Goal: Information Seeking & Learning: Learn about a topic

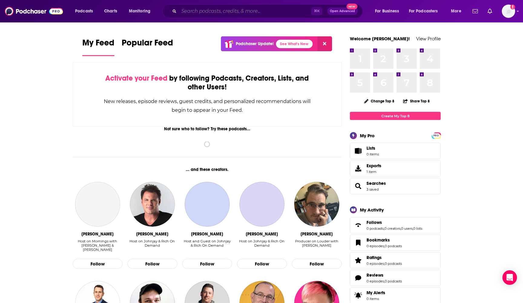
click at [194, 11] on input "Search podcasts, credits, & more..." at bounding box center [245, 11] width 132 height 10
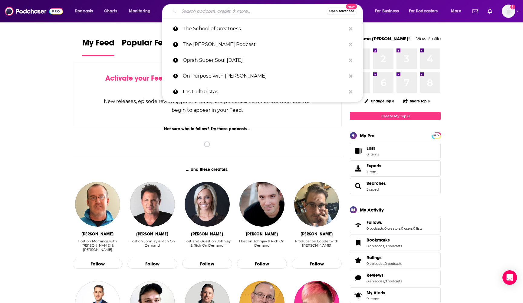
paste input "Bloomberg Radio"
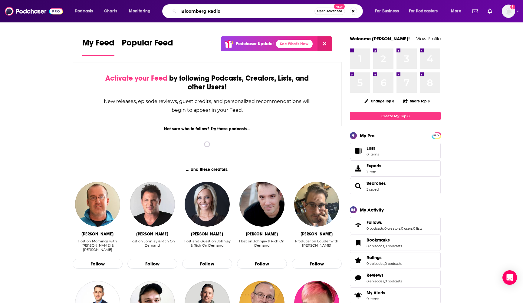
type input "Bloomberg Radio"
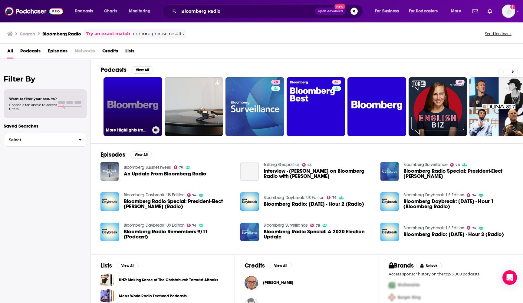
click at [131, 108] on link "More Highlights from Bloomberg Radio" at bounding box center [133, 106] width 59 height 59
